Goal: Information Seeking & Learning: Check status

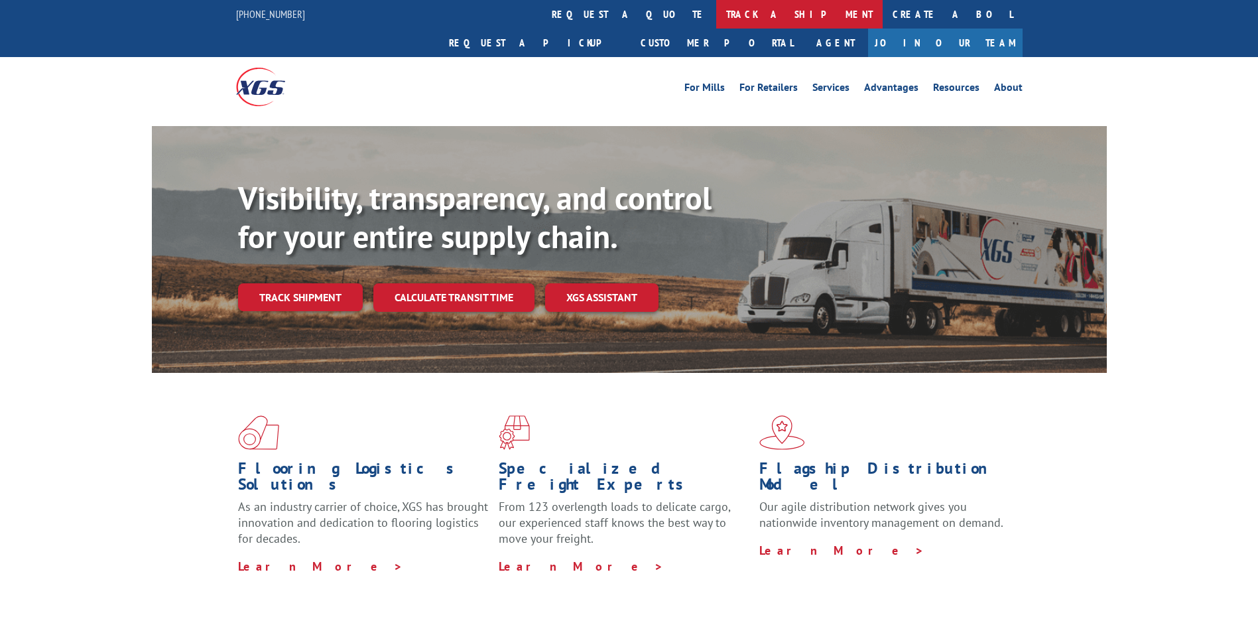
click at [716, 13] on link "track a shipment" at bounding box center [799, 14] width 166 height 29
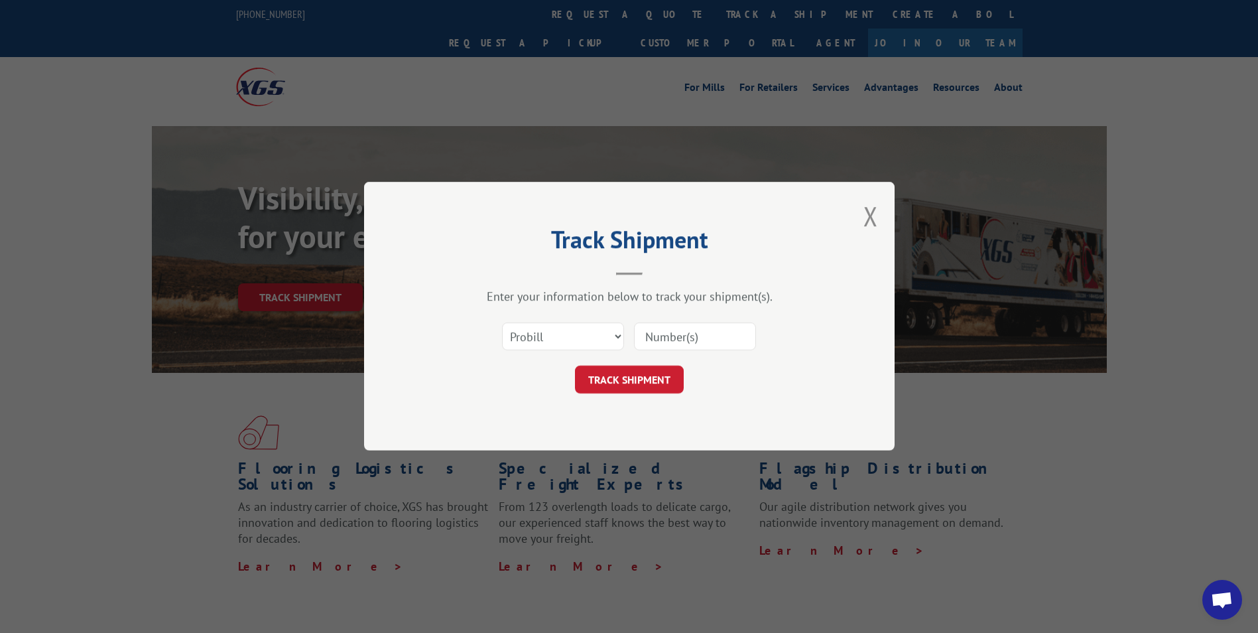
paste input "16999023"
type input "16999023"
click at [615, 377] on button "TRACK SHIPMENT" at bounding box center [629, 380] width 109 height 28
